Goal: Task Accomplishment & Management: Use online tool/utility

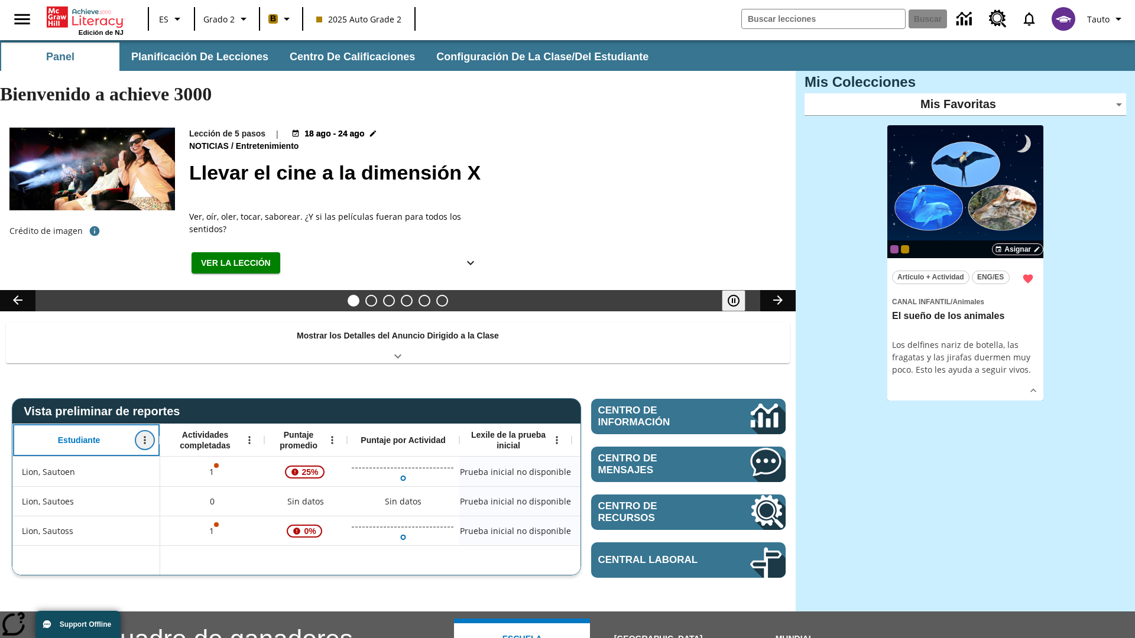
click at [145, 437] on icon "Abrir menú" at bounding box center [145, 441] width 2 height 8
click at [22, 417] on icon at bounding box center [22, 417] width 8 height 8
click at [145, 437] on icon "Estudiante, Abrir menú," at bounding box center [145, 441] width 2 height 8
click at [22, 417] on icon at bounding box center [22, 417] width 8 height 8
click at [249, 437] on icon "Abrir menú" at bounding box center [249, 441] width 2 height 8
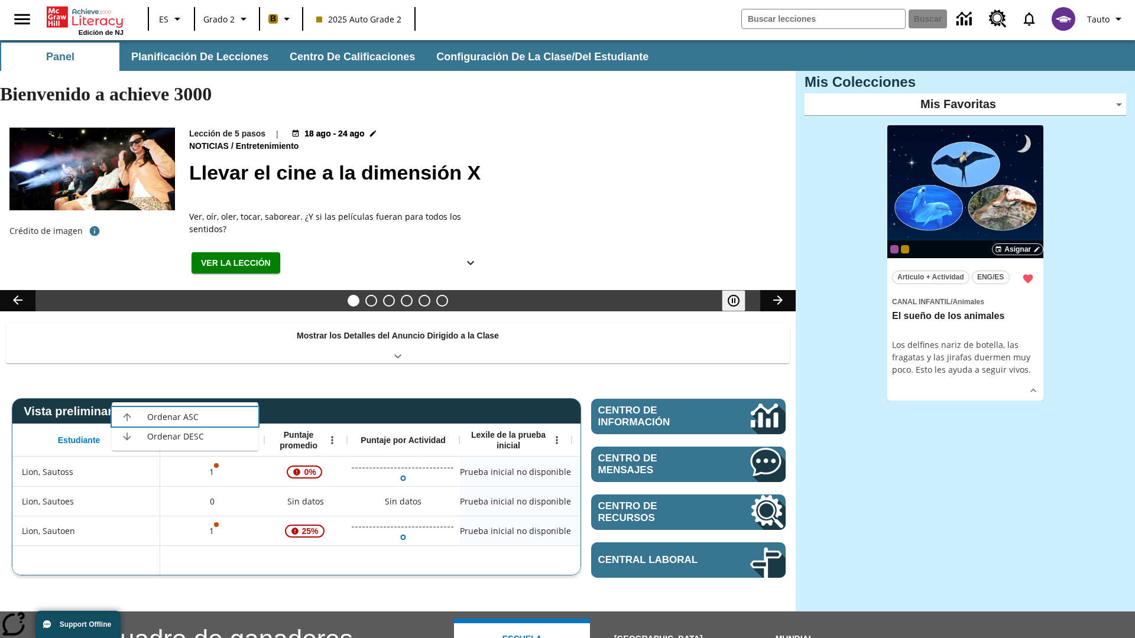
click at [127, 417] on icon at bounding box center [127, 417] width 8 height 8
click at [249, 437] on icon "Actividades completadas, Abrir menú," at bounding box center [249, 441] width 2 height 8
click at [127, 417] on icon at bounding box center [127, 417] width 8 height 8
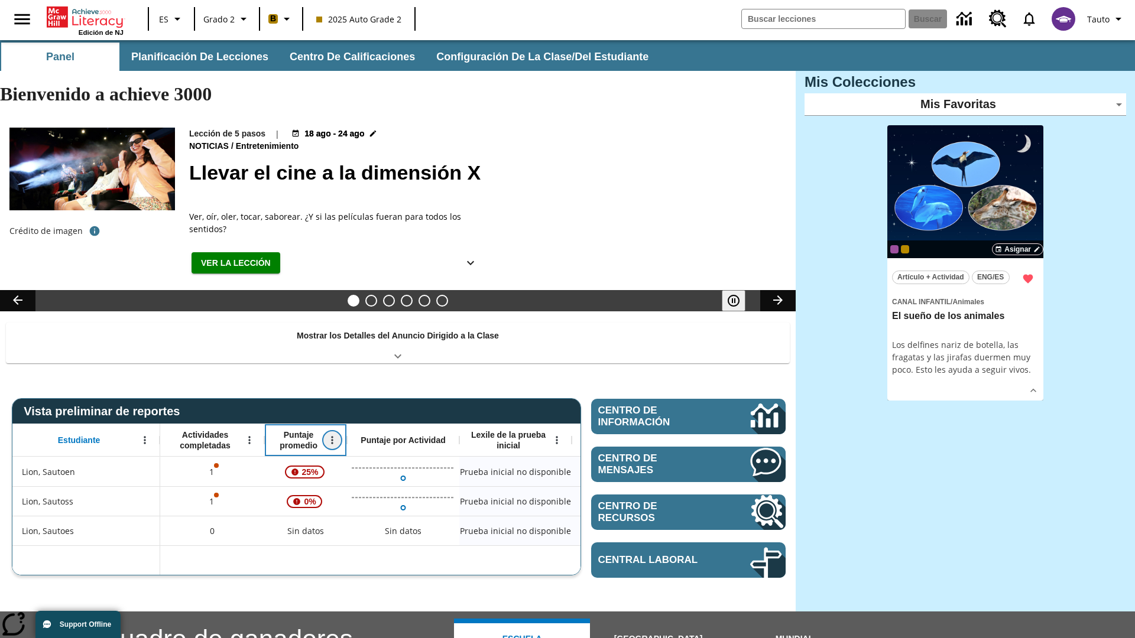
click at [332, 437] on icon "Abrir menú" at bounding box center [332, 441] width 2 height 8
click at [210, 417] on icon at bounding box center [210, 417] width 8 height 8
click at [331, 437] on icon "Puntaje promedio, Abrir menú," at bounding box center [332, 441] width 2 height 8
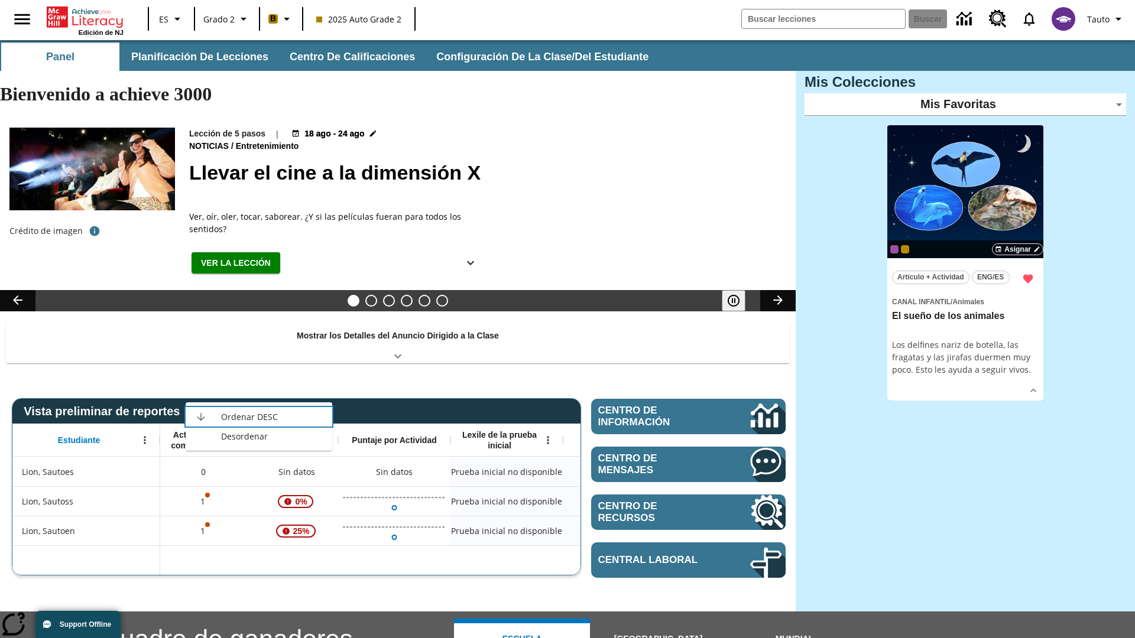
click at [201, 417] on icon at bounding box center [201, 417] width 8 height 8
